Goal: Use online tool/utility: Utilize a website feature to perform a specific function

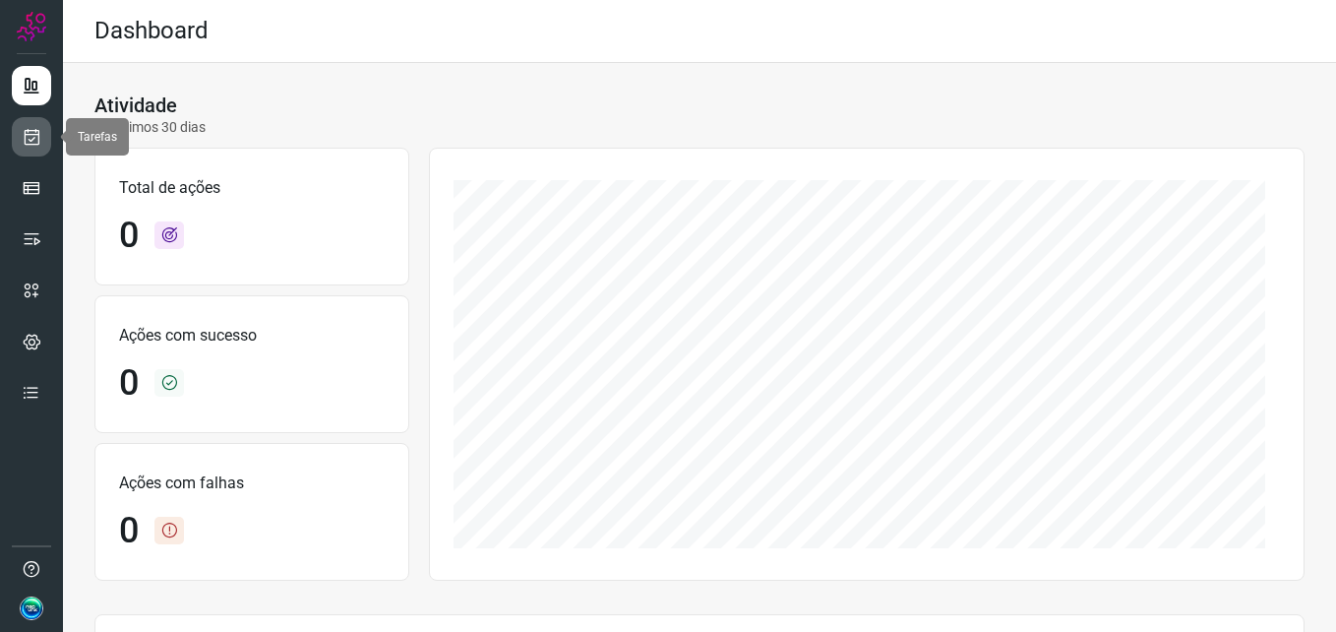
click at [40, 136] on icon at bounding box center [32, 137] width 21 height 20
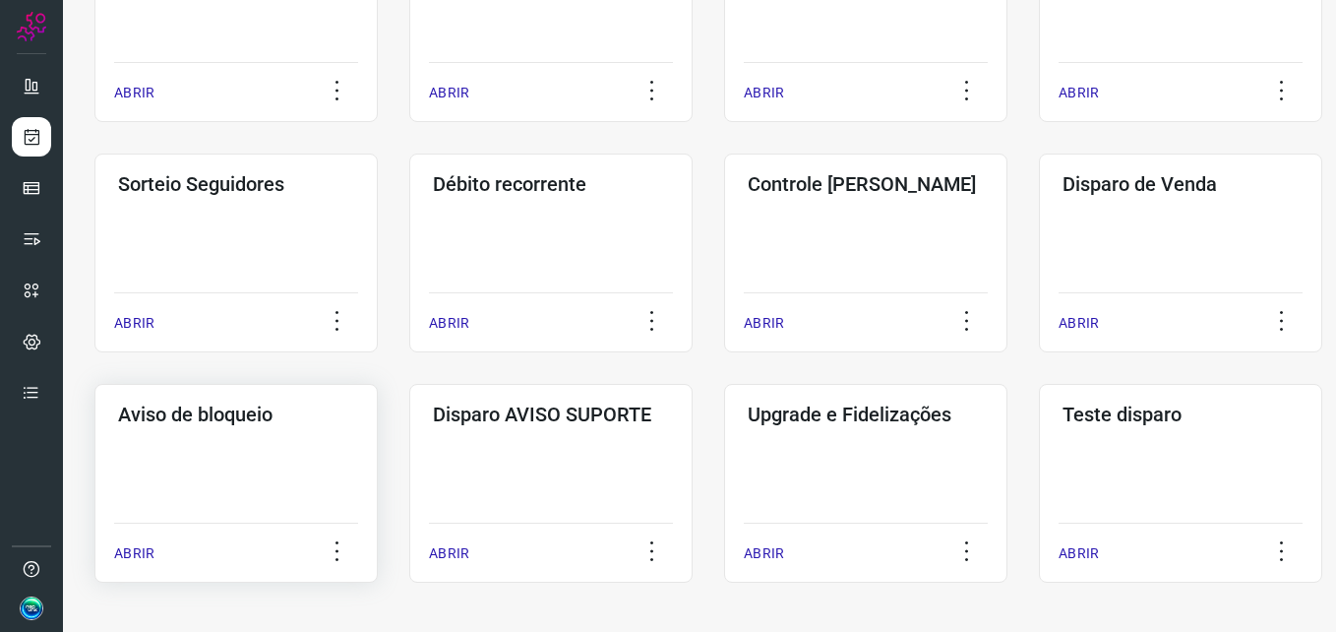
click at [409, 472] on div "Aviso de bloqueio ABRIR" at bounding box center [550, 483] width 283 height 199
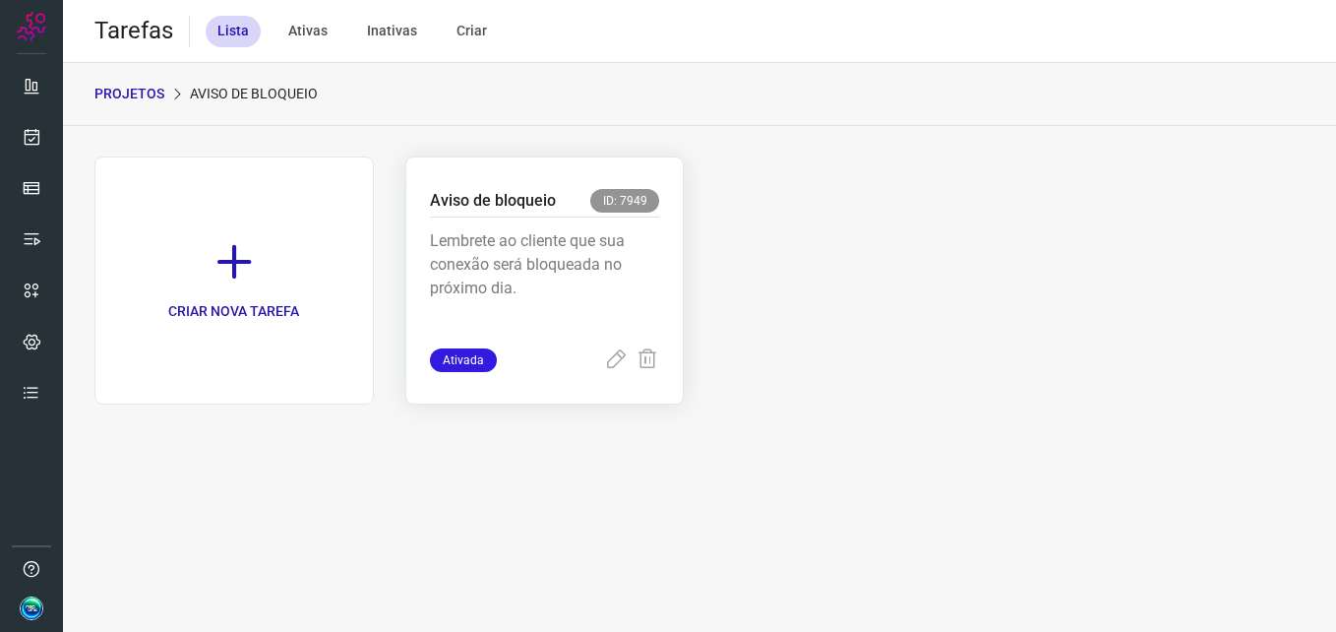
click at [654, 223] on div "Lembrete ao cliente que sua conexão será bloqueada no próximo dia." at bounding box center [545, 282] width 230 height 131
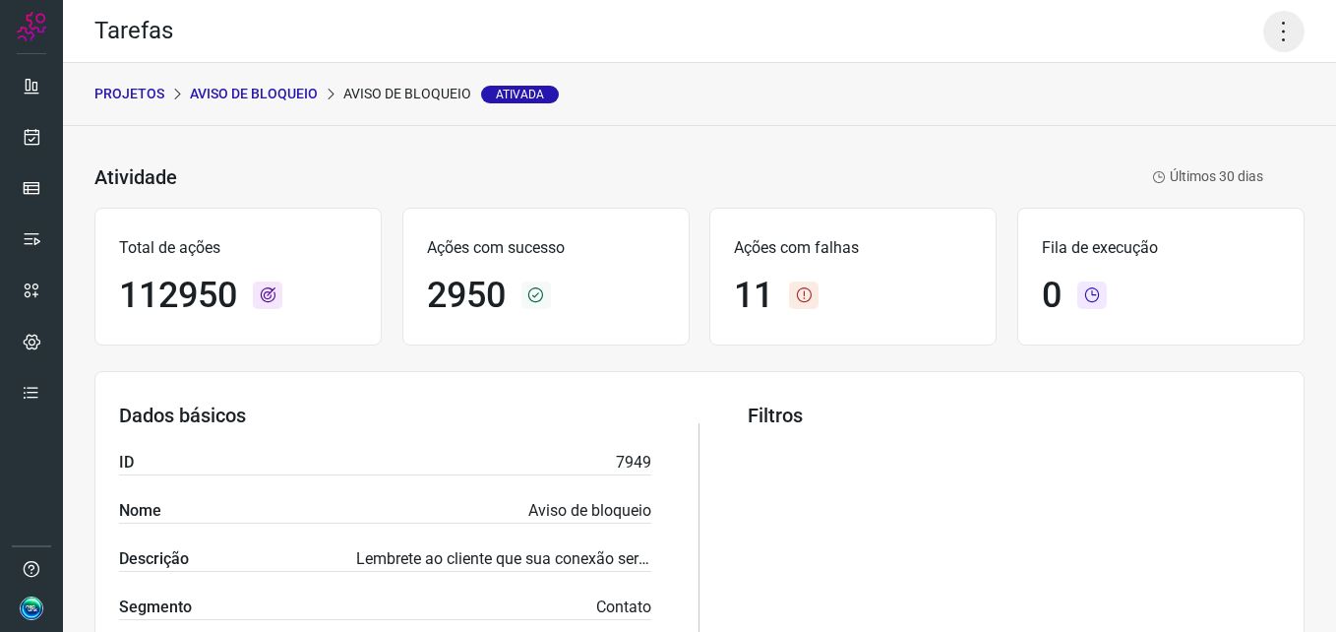
click at [1263, 37] on icon at bounding box center [1283, 31] width 41 height 41
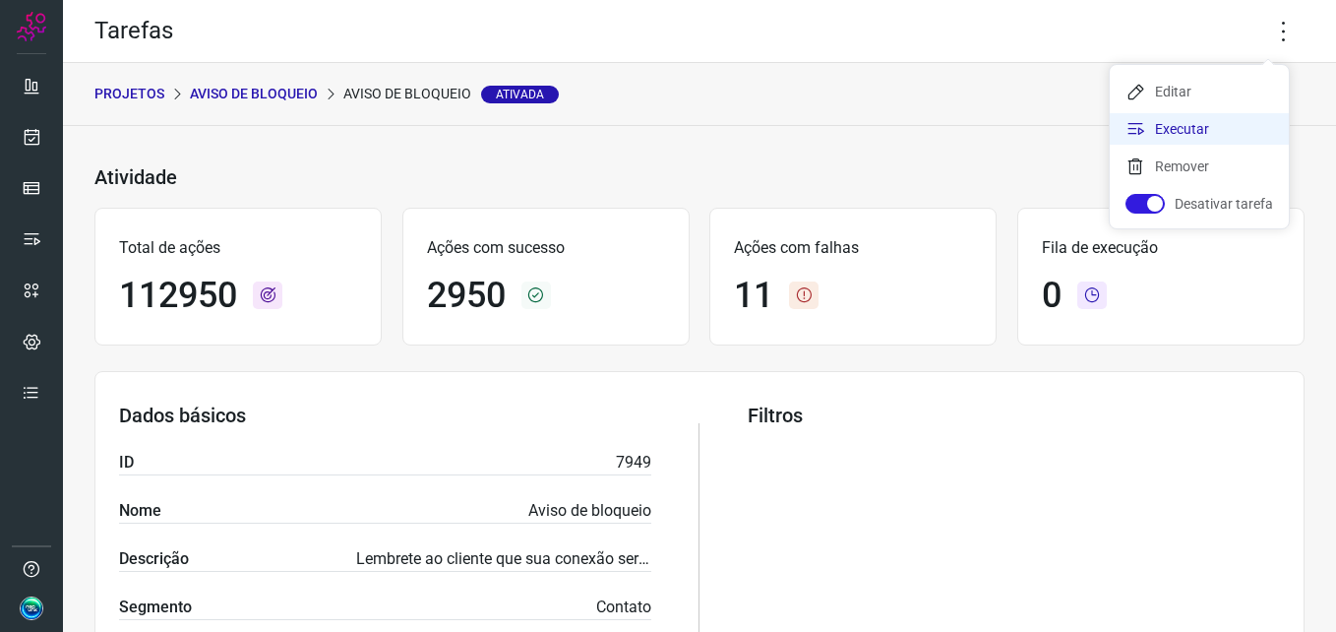
click at [1204, 124] on li "Executar" at bounding box center [1199, 128] width 179 height 31
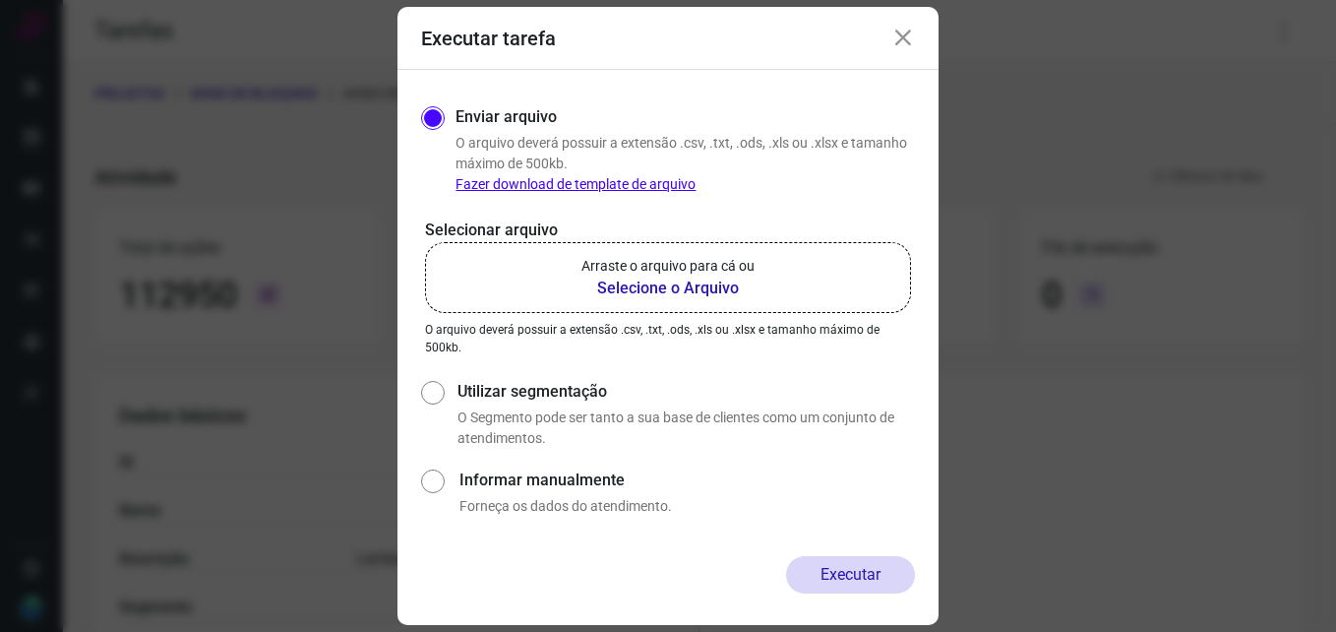
click at [684, 262] on p "Arraste o arquivo para cá ou" at bounding box center [667, 266] width 173 height 21
click at [0, 0] on input "Arraste o arquivo para cá ou Selecione o Arquivo" at bounding box center [0, 0] width 0 height 0
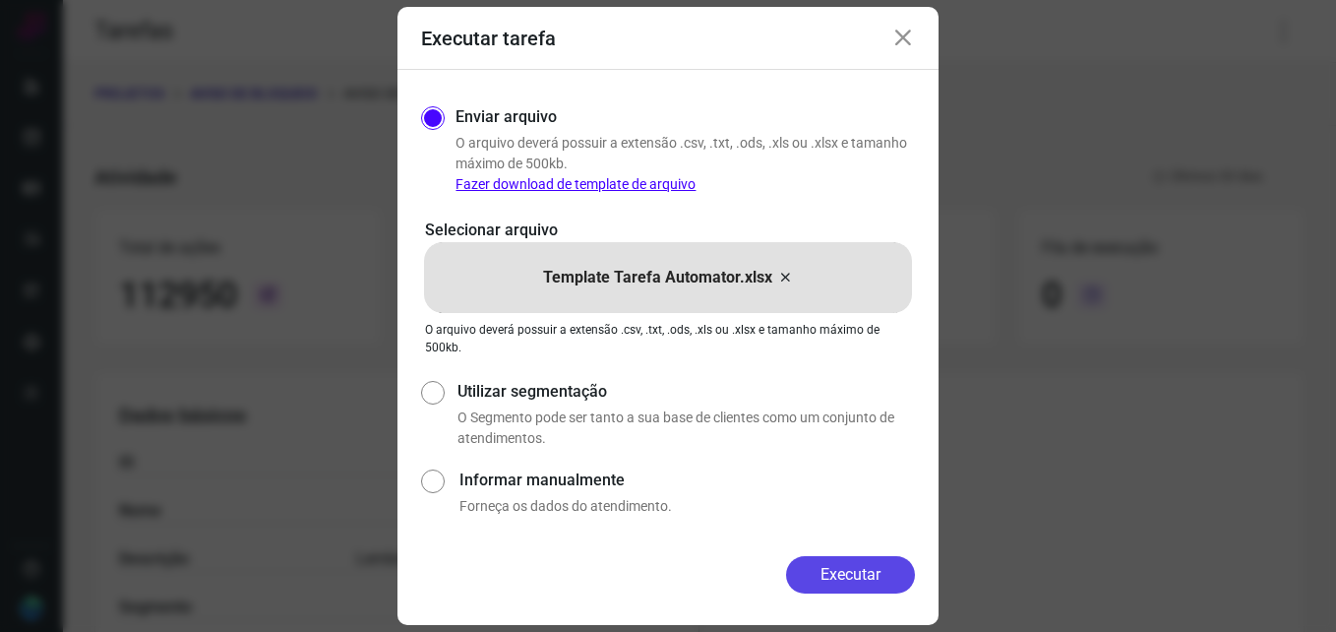
click at [851, 573] on button "Executar" at bounding box center [850, 574] width 129 height 37
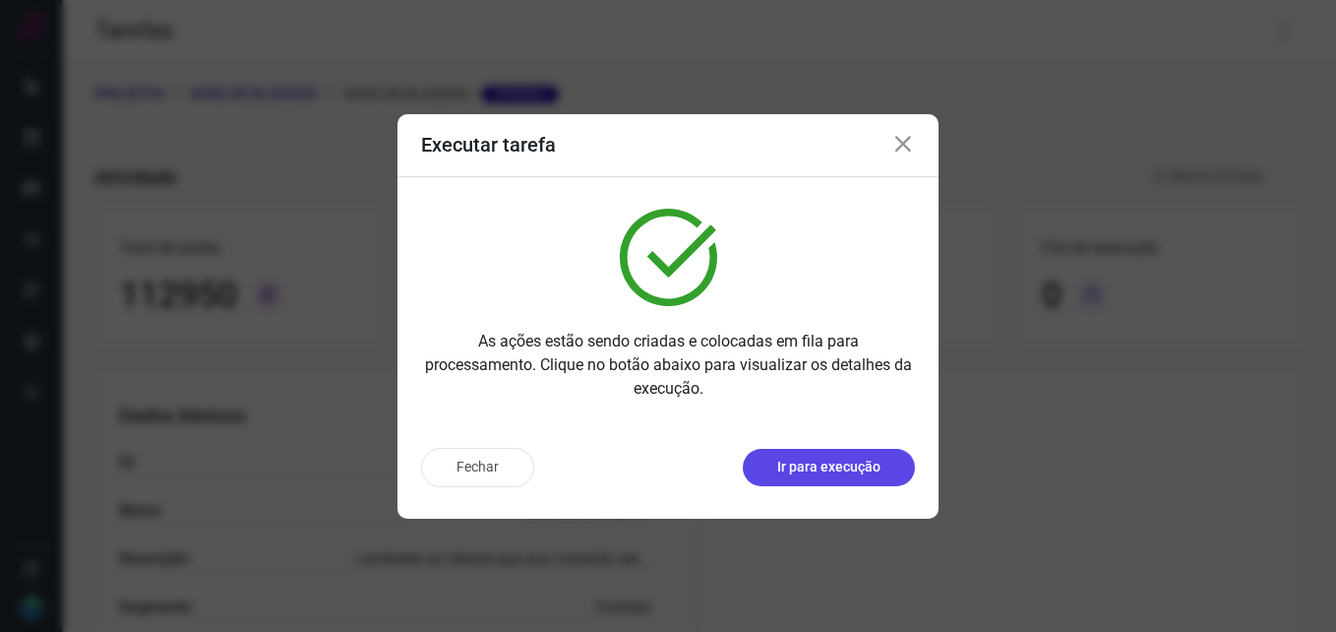
click at [804, 463] on p "Ir para execução" at bounding box center [828, 467] width 103 height 21
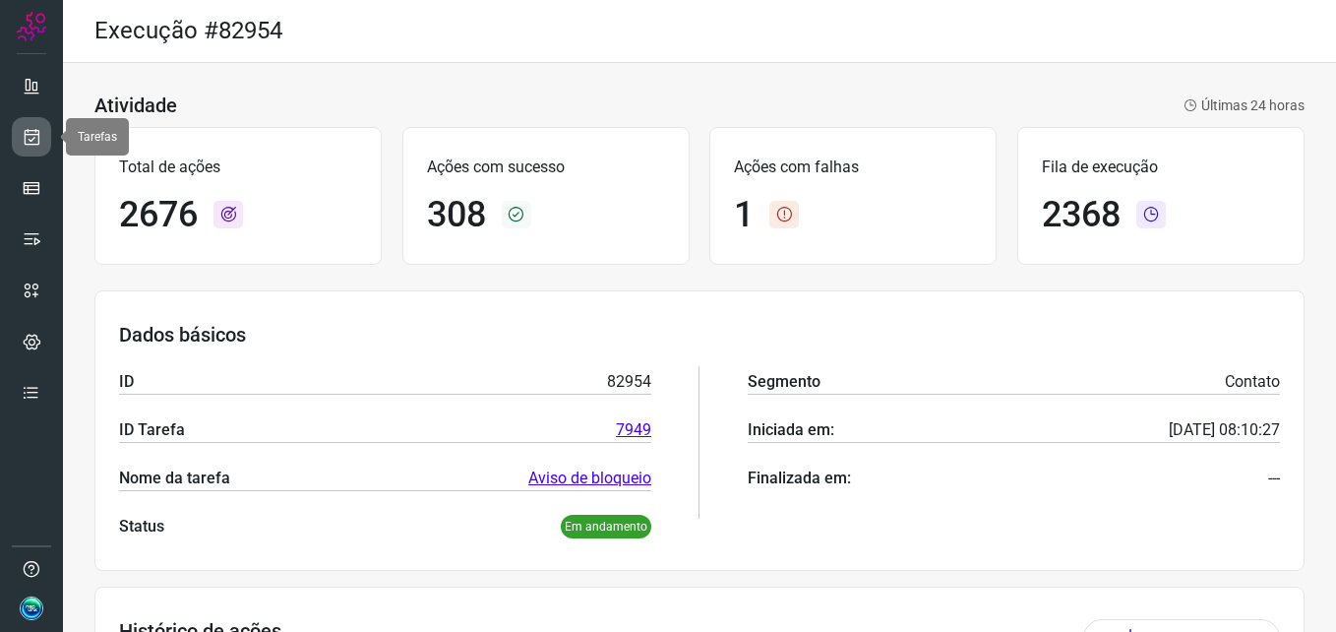
click at [29, 144] on icon at bounding box center [32, 137] width 21 height 20
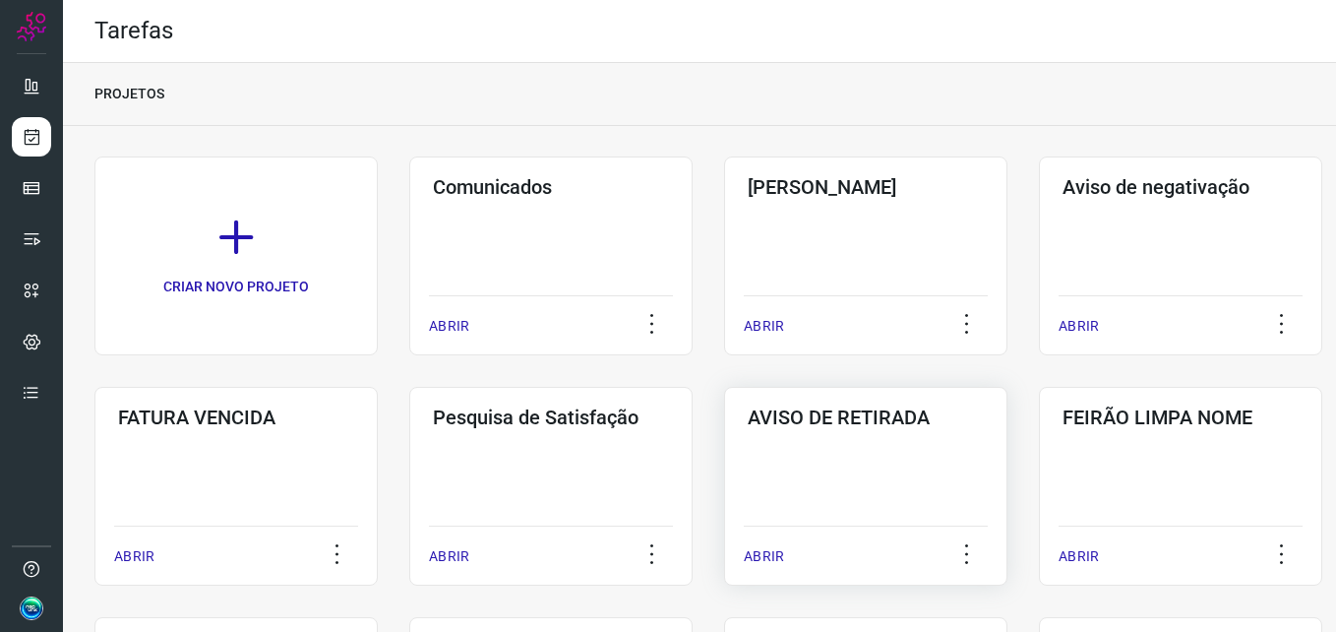
click at [1039, 494] on div "AVISO DE RETIRADA ABRIR" at bounding box center [1180, 486] width 283 height 199
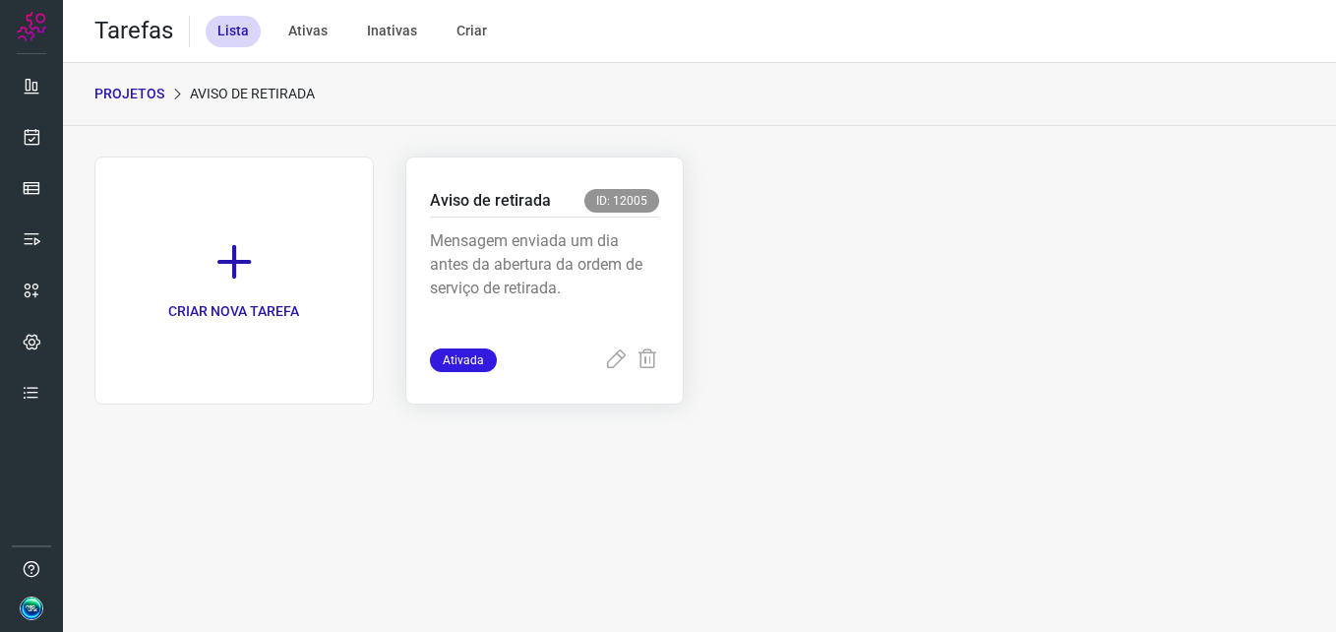
click at [583, 237] on p "Mensagem enviada um dia antes da abertura da ordem de serviço de retirada." at bounding box center [545, 278] width 230 height 98
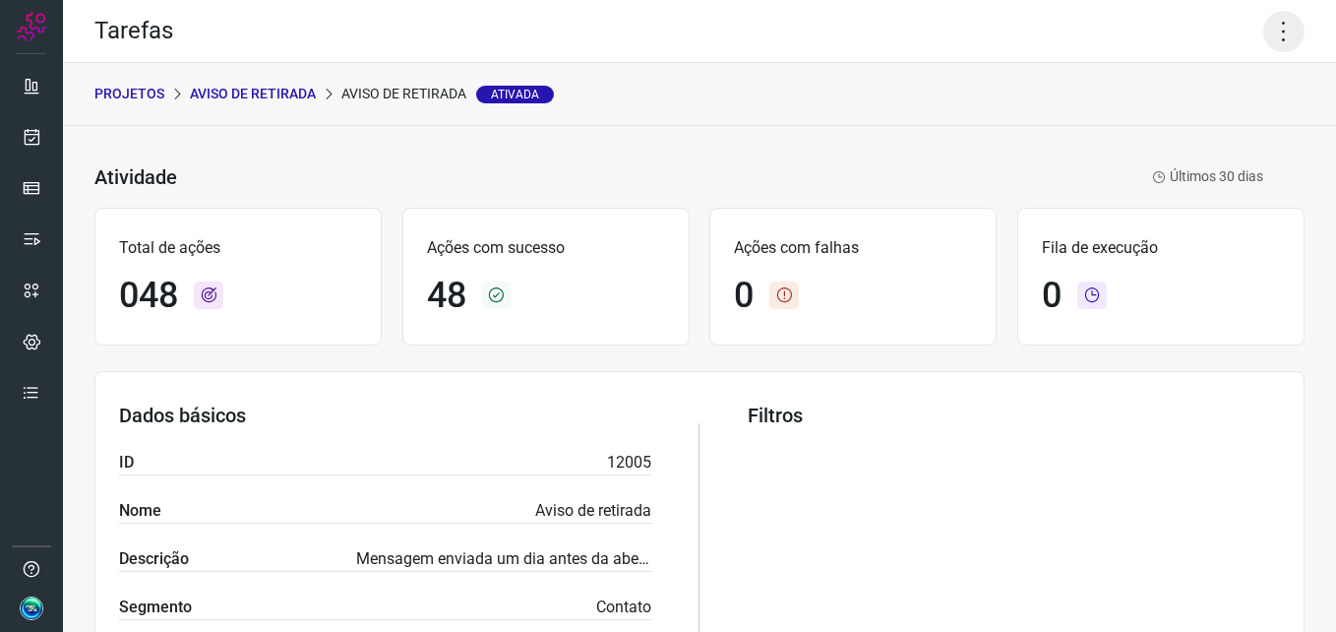
click at [1279, 33] on icon at bounding box center [1283, 31] width 41 height 41
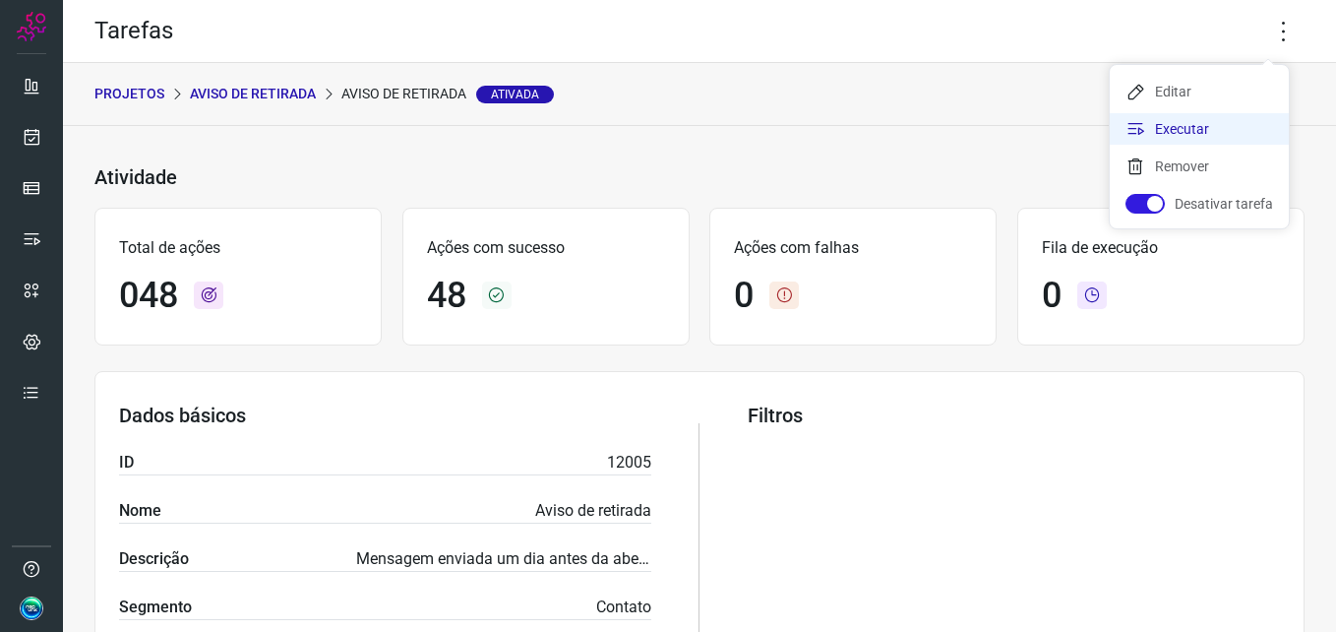
click at [1235, 140] on li "Executar" at bounding box center [1199, 128] width 179 height 31
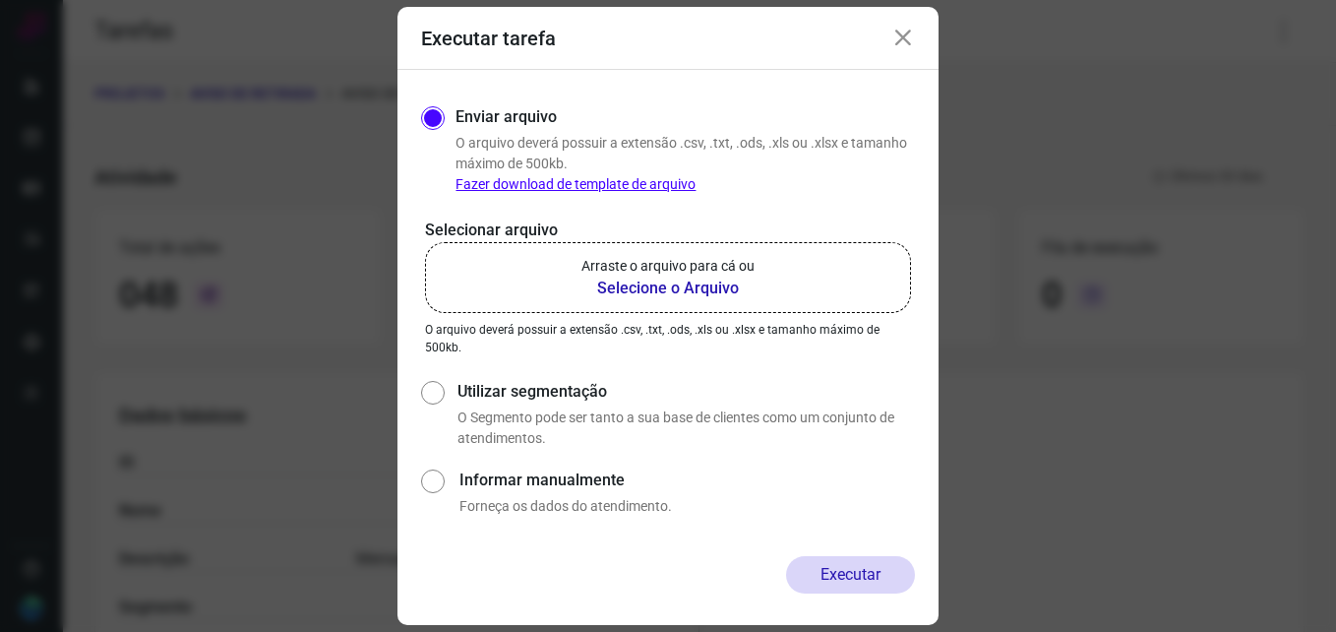
click at [646, 267] on p "Arraste o arquivo para cá ou" at bounding box center [667, 266] width 173 height 21
click at [0, 0] on input "Arraste o arquivo para cá ou Selecione o Arquivo" at bounding box center [0, 0] width 0 height 0
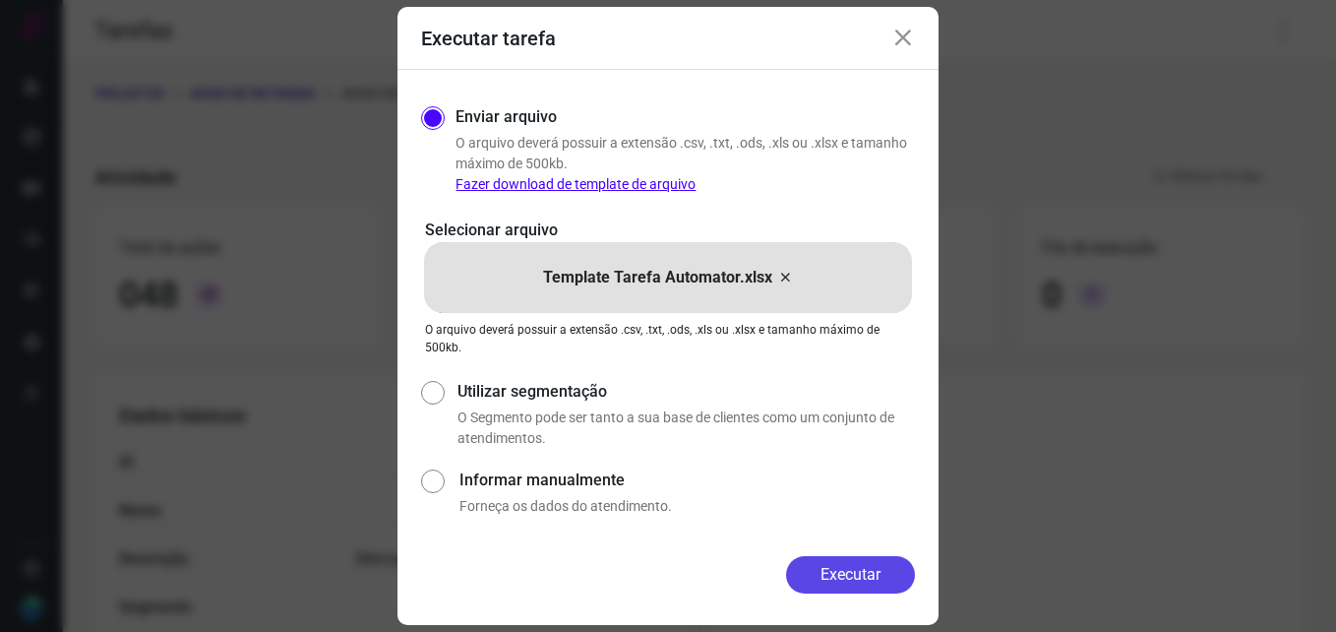
click at [863, 575] on button "Executar" at bounding box center [850, 574] width 129 height 37
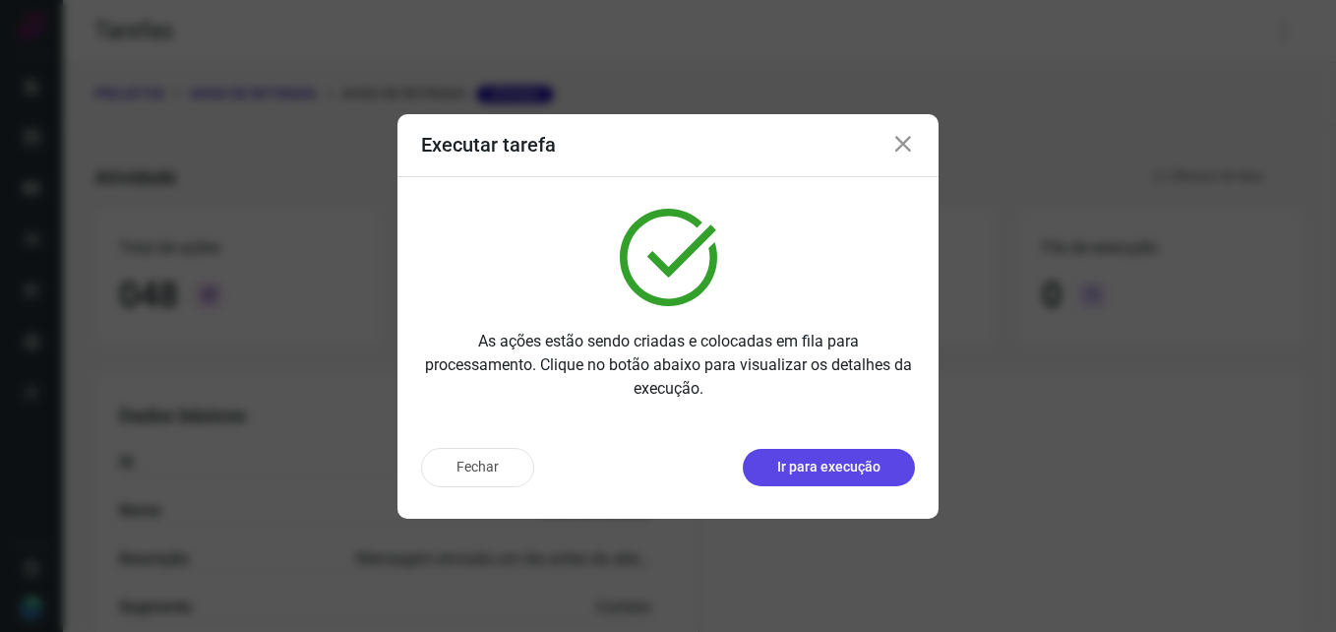
click at [844, 473] on p "Ir para execução" at bounding box center [828, 467] width 103 height 21
